Goal: Navigation & Orientation: Find specific page/section

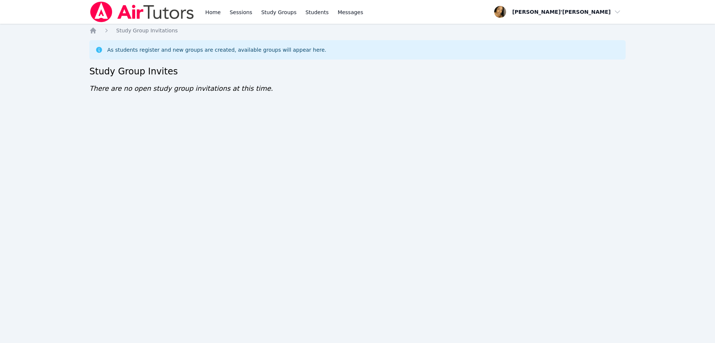
click at [389, 262] on div "Home Sessions Study Groups Students Messages Open user menu Lee'Tayna Hostick O…" at bounding box center [357, 171] width 715 height 343
click at [110, 237] on div "Home Sessions Study Groups Students Messages Open user menu Lee'Tayna Hostick O…" at bounding box center [357, 171] width 715 height 343
click at [86, 240] on div "Home Sessions Study Groups Students Messages Open user menu Lee'Tayna Hostick O…" at bounding box center [357, 171] width 715 height 343
click at [50, 105] on div "Home Sessions Study Groups Students Messages Open user menu Lee'Tayna Hostick O…" at bounding box center [357, 171] width 715 height 343
